Goal: Transaction & Acquisition: Purchase product/service

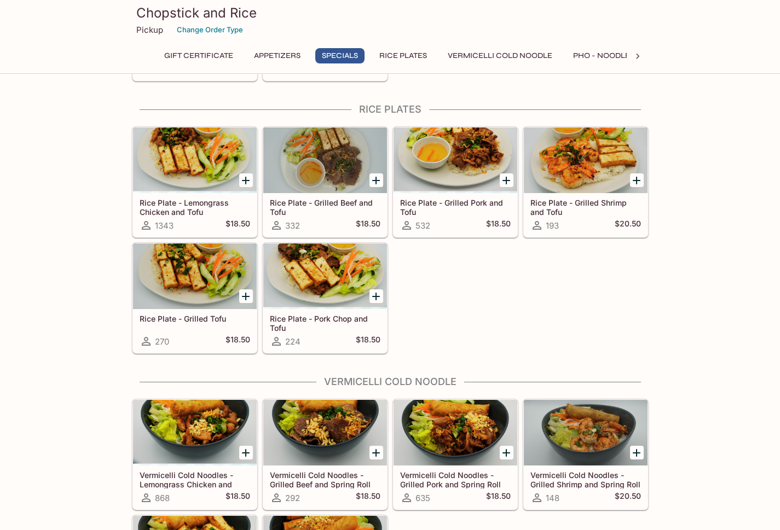
scroll to position [685, 0]
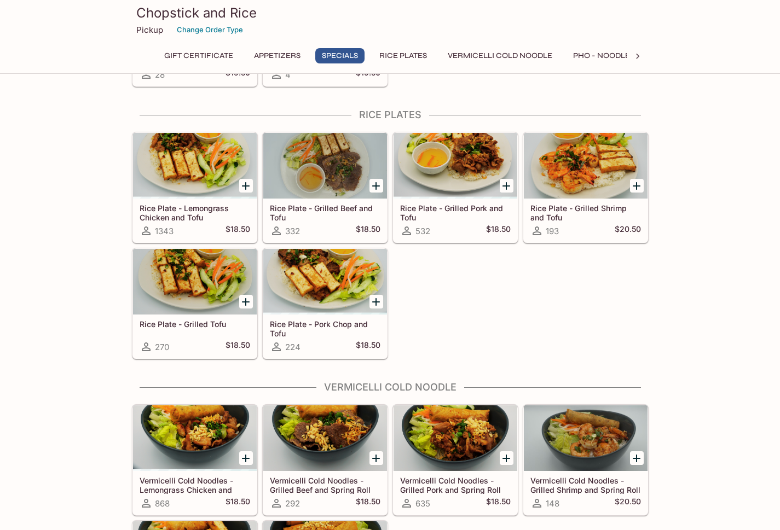
click at [191, 207] on h5 "Rice Plate - Lemongrass Chicken and Tofu" at bounding box center [195, 213] width 111 height 18
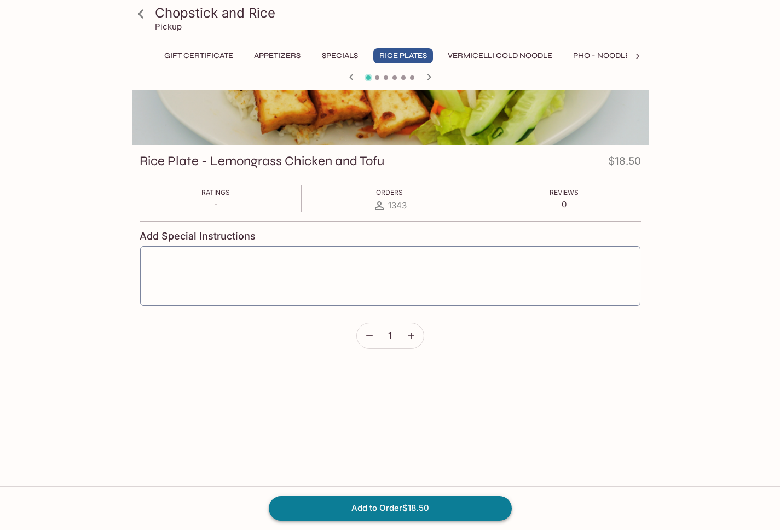
scroll to position [95, 0]
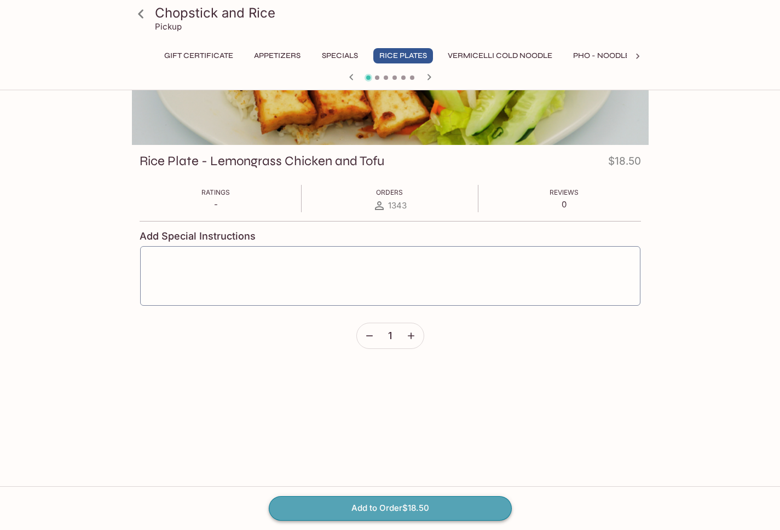
click at [431, 508] on button "Add to Order $18.50" at bounding box center [390, 508] width 243 height 24
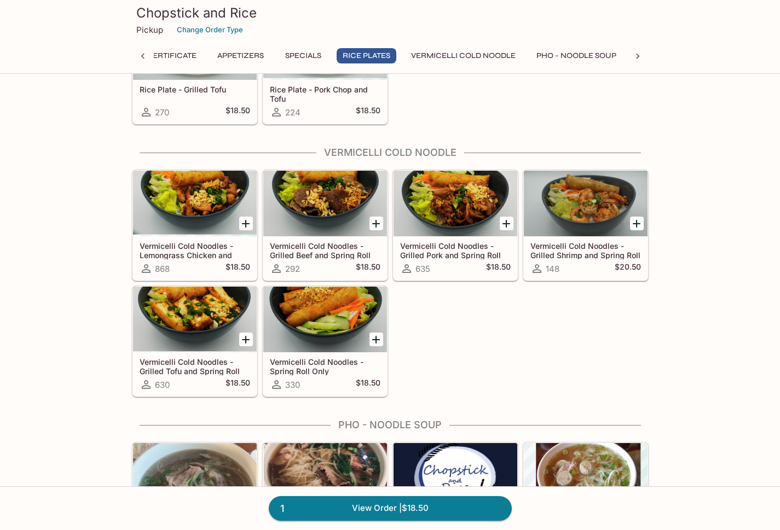
scroll to position [918, 0]
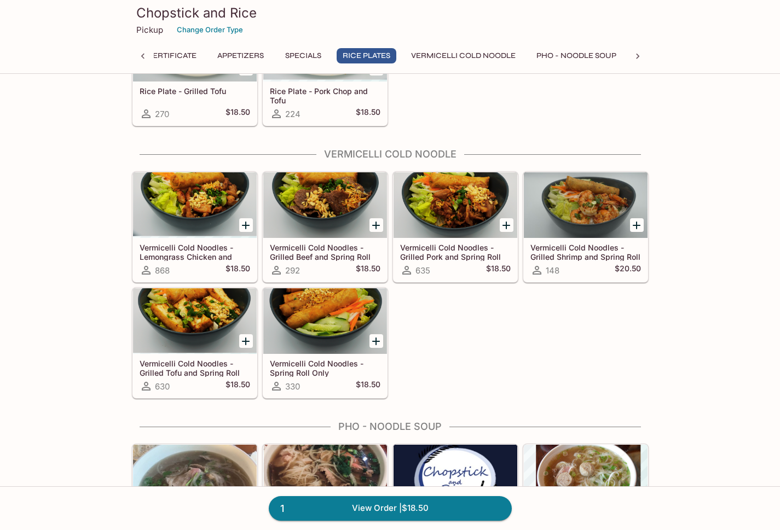
click at [193, 215] on div at bounding box center [195, 205] width 124 height 66
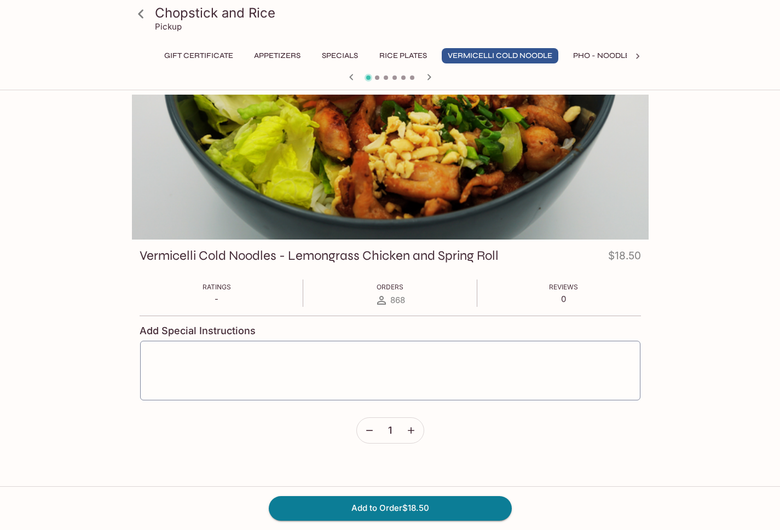
click at [412, 431] on icon "button" at bounding box center [411, 430] width 7 height 7
click at [447, 508] on button "Add to Order $37.00" at bounding box center [390, 508] width 243 height 24
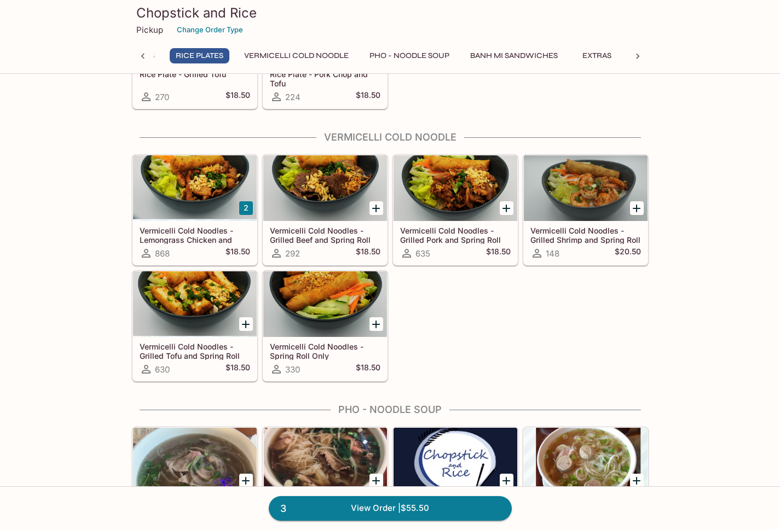
scroll to position [906, 0]
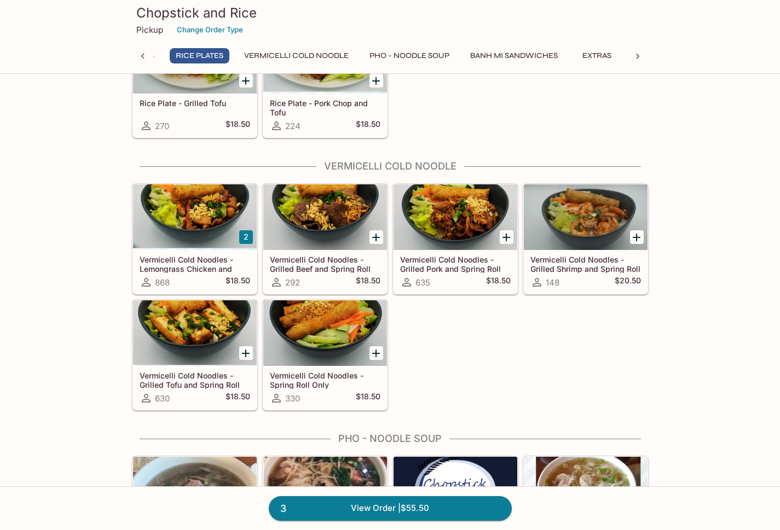
click at [454, 212] on div at bounding box center [456, 217] width 124 height 66
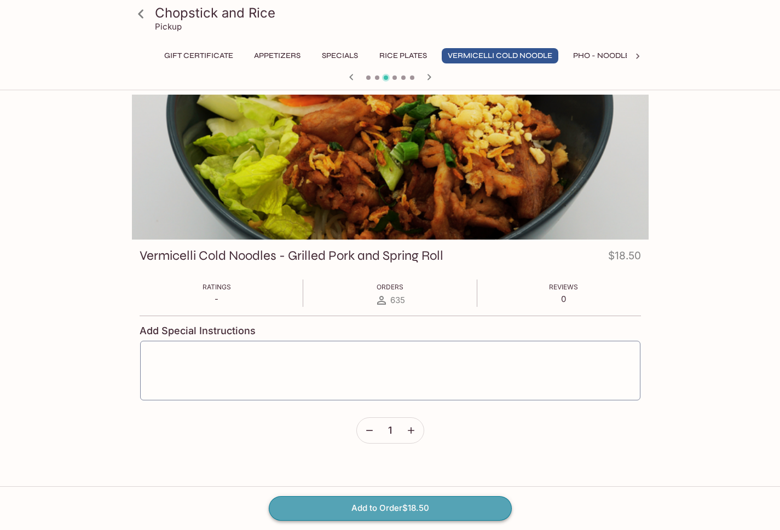
click at [444, 500] on button "Add to Order $18.50" at bounding box center [390, 508] width 243 height 24
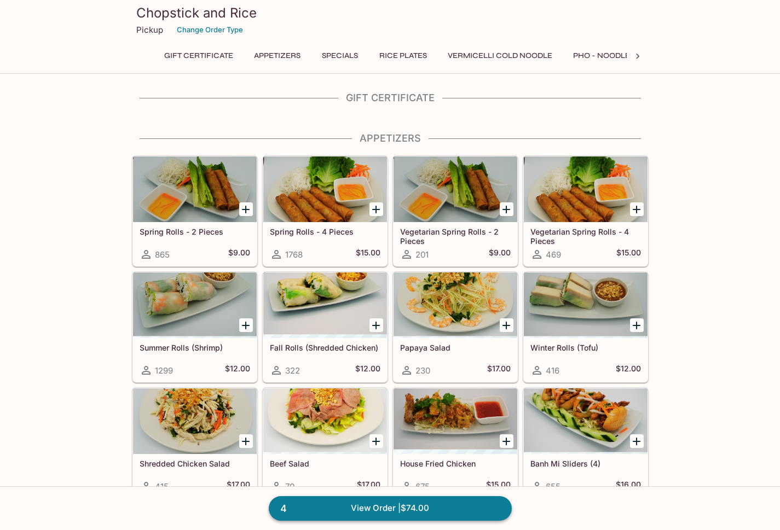
click at [447, 508] on link "4 View Order | $74.00" at bounding box center [390, 508] width 243 height 24
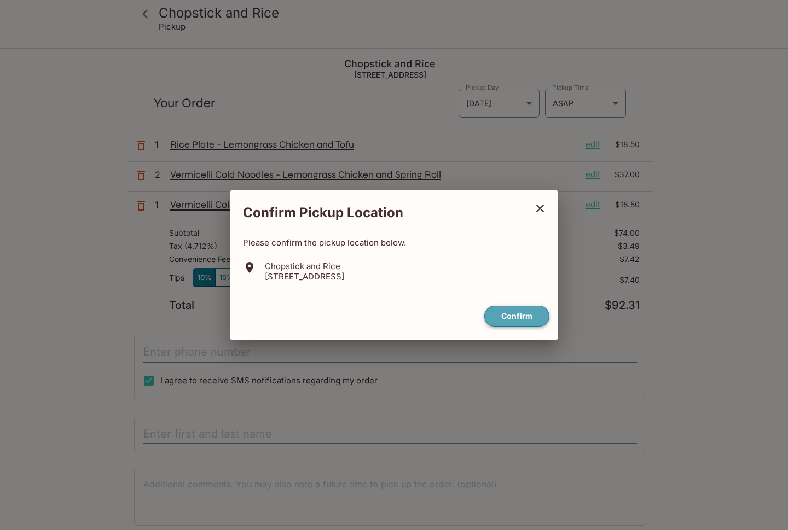
click at [519, 318] on button "Confirm" at bounding box center [516, 316] width 65 height 21
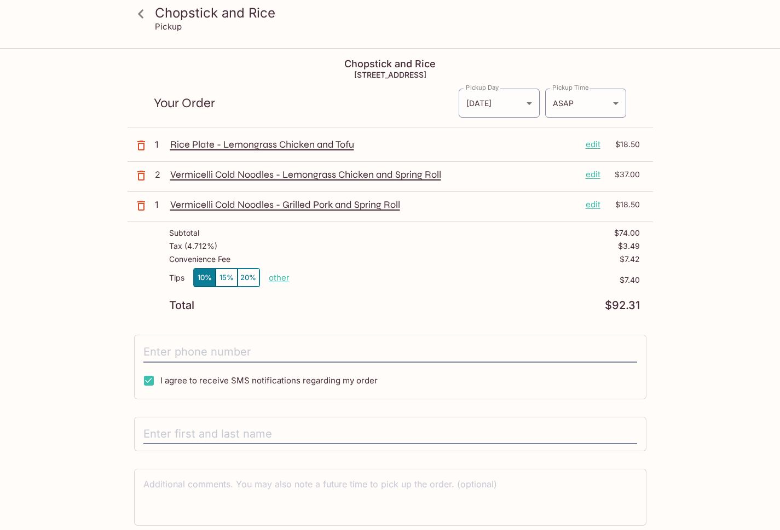
click at [278, 278] on p "other" at bounding box center [279, 278] width 21 height 10
drag, startPoint x: 343, startPoint y: 277, endPoint x: 398, endPoint y: 280, distance: 55.4
click at [392, 280] on div "Tips 10% 15% 20% Done 0.00 $7.40" at bounding box center [404, 284] width 471 height 32
type input "3.00"
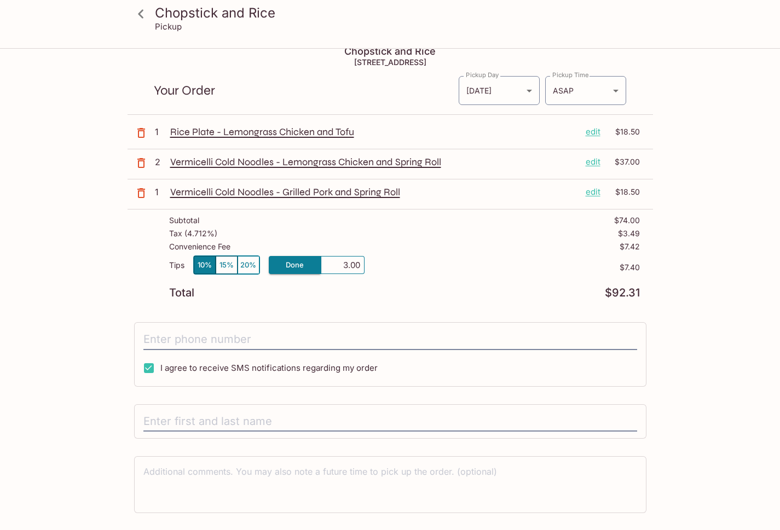
scroll to position [16, 0]
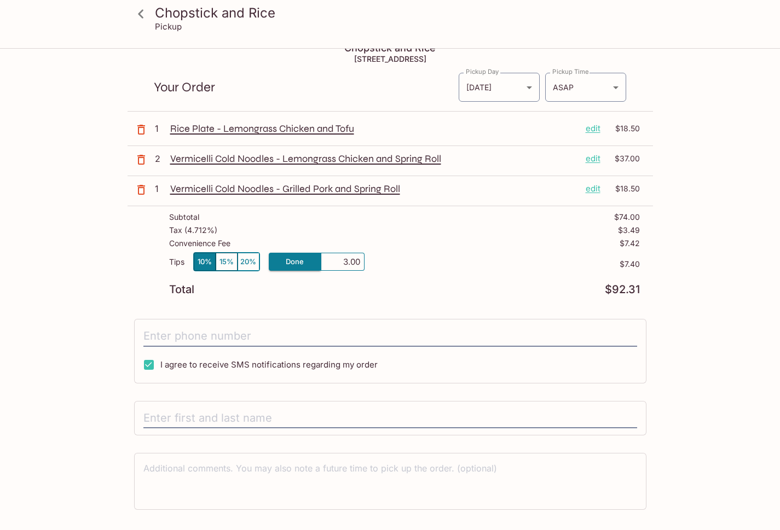
click at [425, 276] on div "Tips 10% 15% 20% Done 3.00 $7.40" at bounding box center [404, 268] width 471 height 32
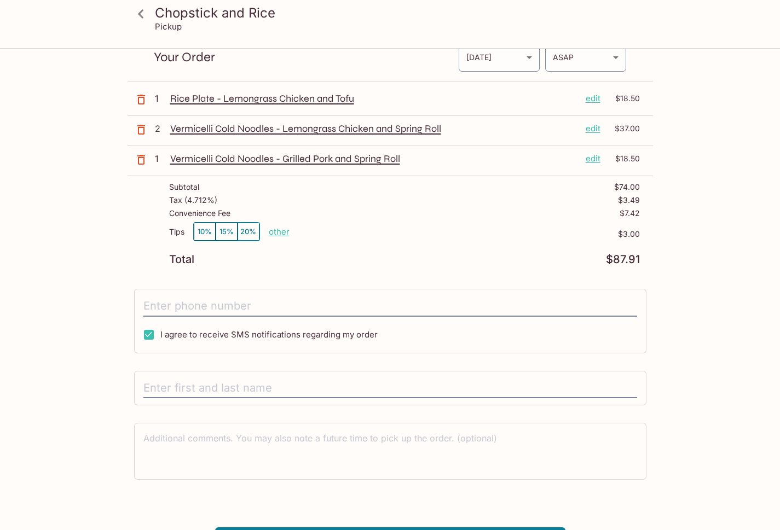
scroll to position [47, 0]
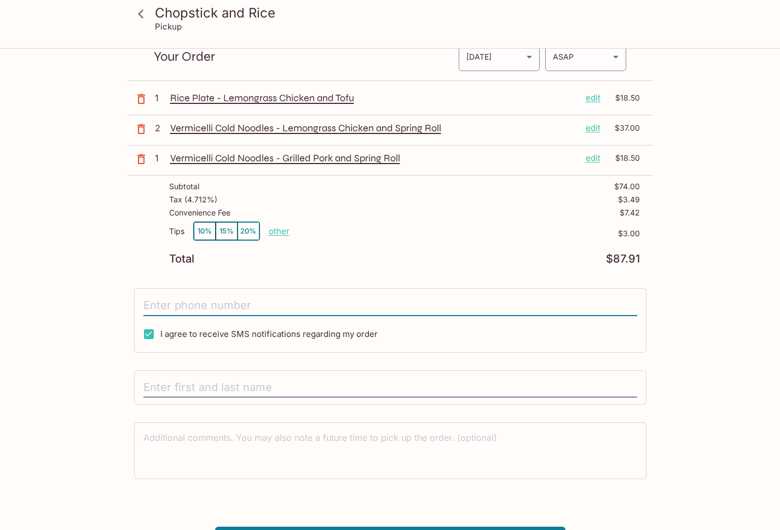
click at [298, 310] on input "tel" at bounding box center [390, 306] width 494 height 21
type input "[PHONE_NUMBER]"
click at [319, 383] on input "text" at bounding box center [390, 388] width 494 height 21
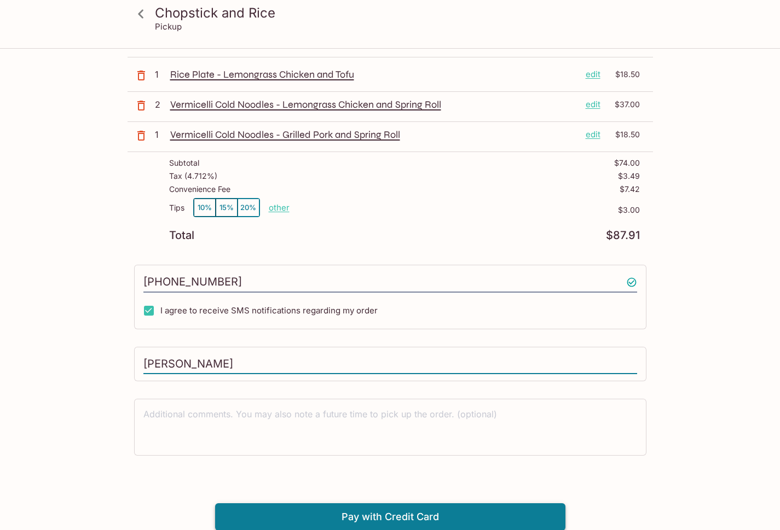
type input "[PERSON_NAME]"
click at [404, 511] on button "Pay with Credit Card" at bounding box center [390, 517] width 350 height 27
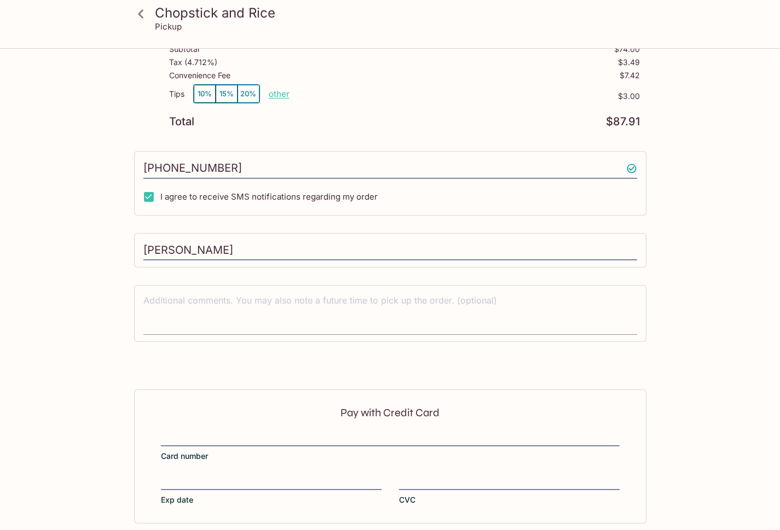
scroll to position [234, 0]
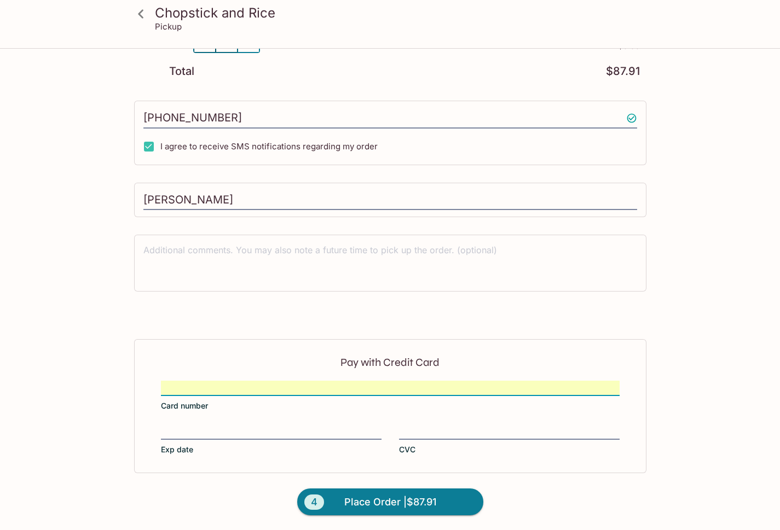
click at [242, 426] on div at bounding box center [271, 432] width 221 height 12
click at [242, 425] on input "Exp date" at bounding box center [271, 425] width 221 height 1
click at [395, 499] on span "Place Order | $87.91" at bounding box center [390, 503] width 92 height 18
